Goal: Task Accomplishment & Management: Use online tool/utility

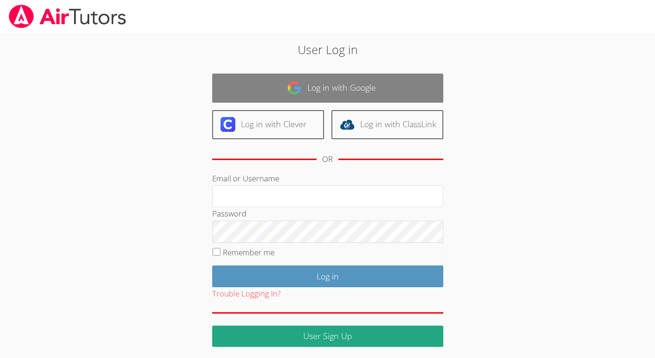
click at [312, 79] on link "Log in with Google" at bounding box center [327, 88] width 231 height 29
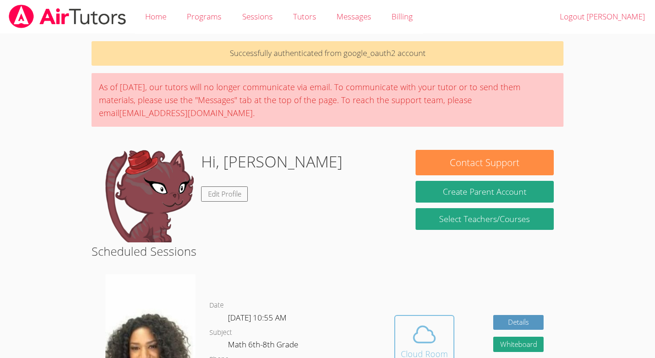
click at [421, 333] on icon at bounding box center [425, 334] width 26 height 26
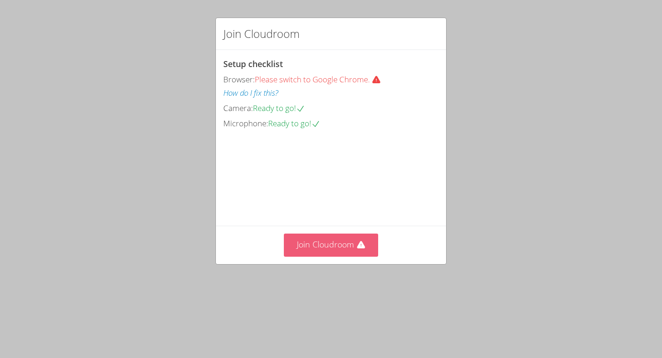
click at [331, 256] on button "Join Cloudroom" at bounding box center [331, 245] width 95 height 23
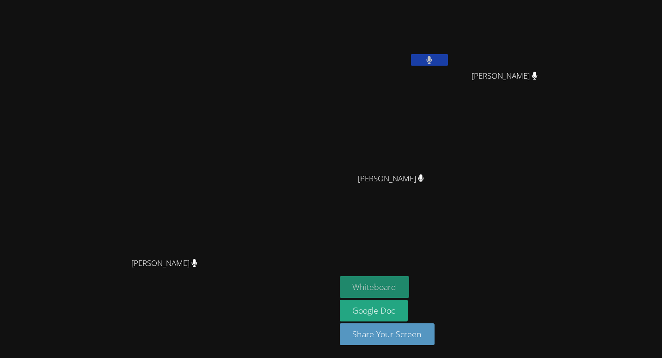
click at [410, 290] on button "Whiteboard" at bounding box center [375, 287] width 70 height 22
click at [237, 186] on video at bounding box center [168, 160] width 139 height 185
click at [237, 102] on video at bounding box center [168, 160] width 139 height 185
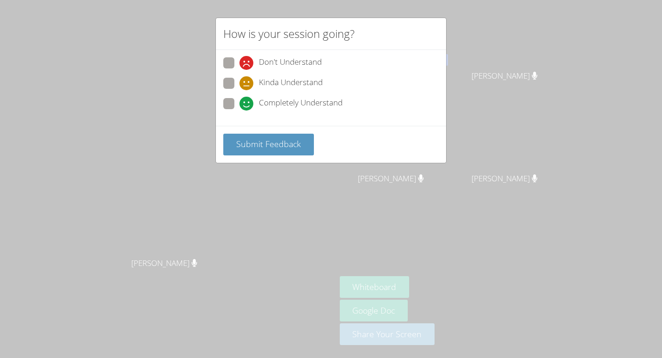
click at [240, 111] on span at bounding box center [240, 111] width 0 height 0
click at [240, 106] on input "Completely Understand" at bounding box center [244, 102] width 8 height 8
radio input "true"
click at [242, 151] on button "Submit Feedback" at bounding box center [268, 145] width 91 height 22
